Goal: Share content: Share content

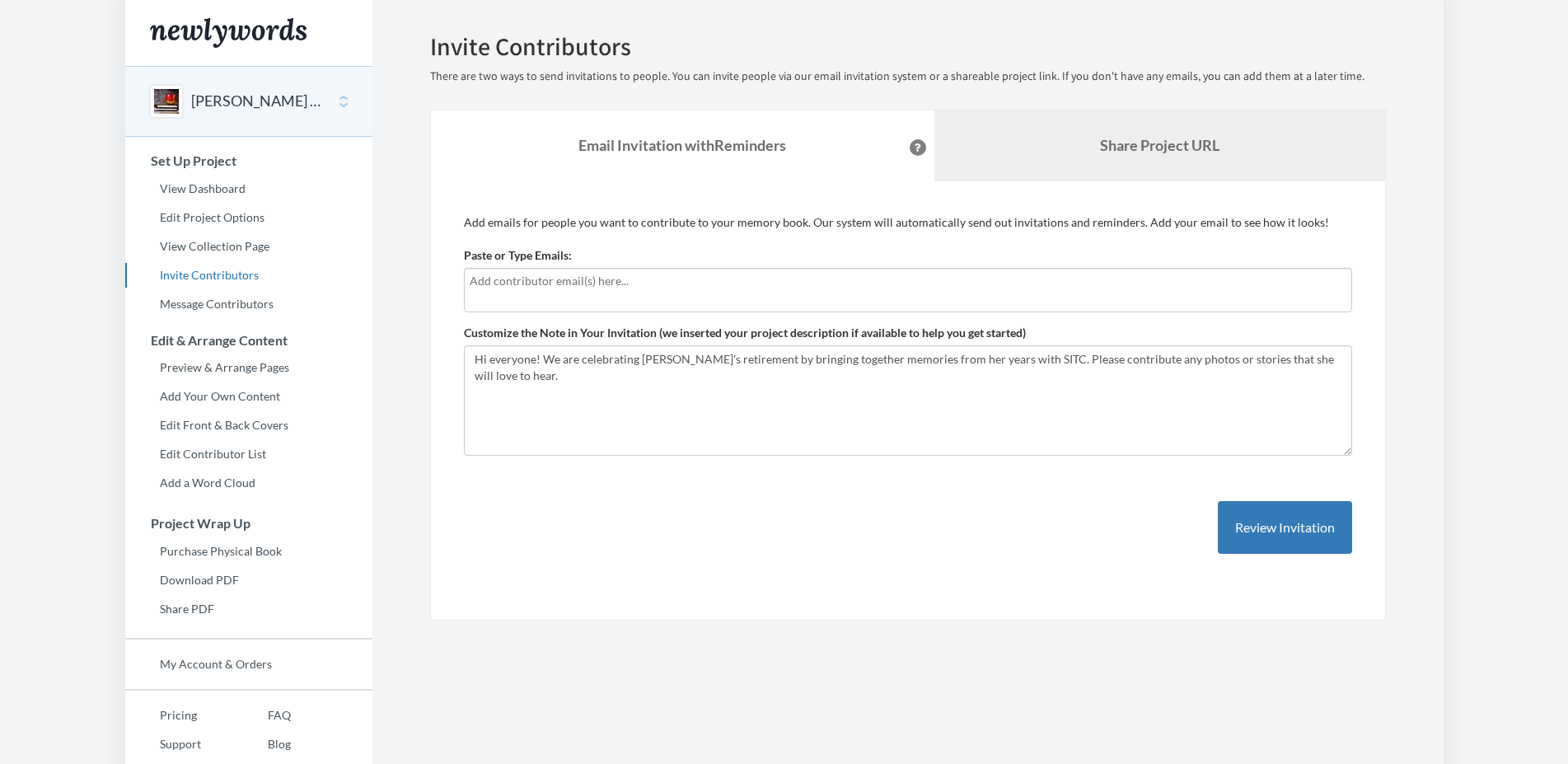
click at [1151, 143] on b "Share Project URL" at bounding box center [1159, 145] width 120 height 19
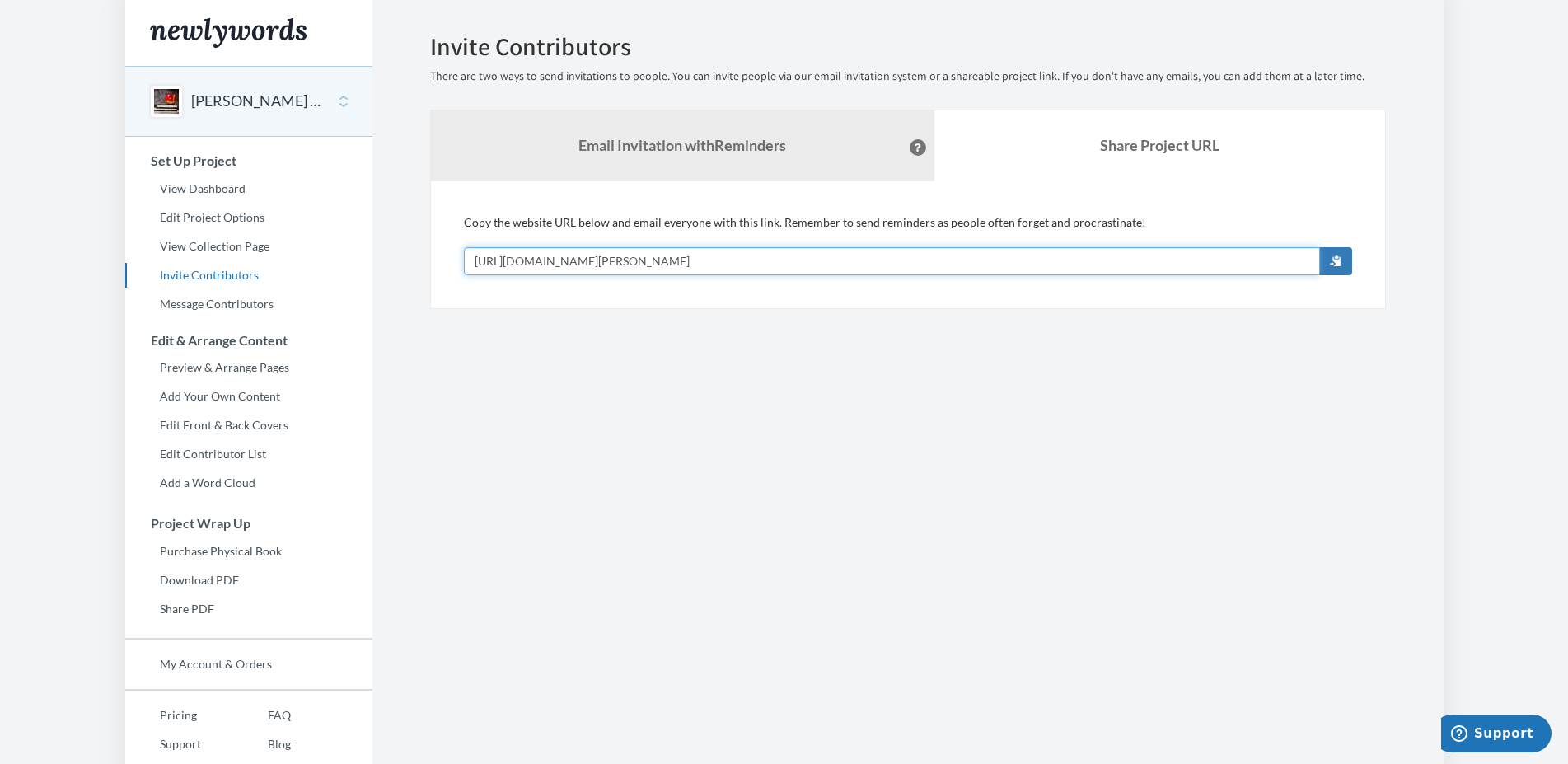
click at [782, 266] on input "[URL][DOMAIN_NAME][PERSON_NAME]" at bounding box center [891, 261] width 856 height 28
click at [1333, 257] on span "button" at bounding box center [1335, 260] width 12 height 12
click at [642, 414] on section "Emails have been sent! Invite Contributors There are two ways to send invitatio…" at bounding box center [908, 409] width 1071 height 820
click at [187, 182] on link "View Dashboard" at bounding box center [249, 188] width 247 height 24
click at [204, 190] on link "View Dashboard" at bounding box center [249, 188] width 247 height 24
